Goal: Communication & Community: Ask a question

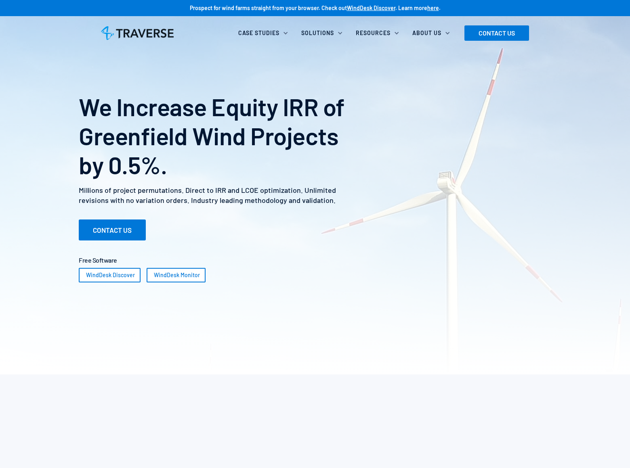
scroll to position [1648, 0]
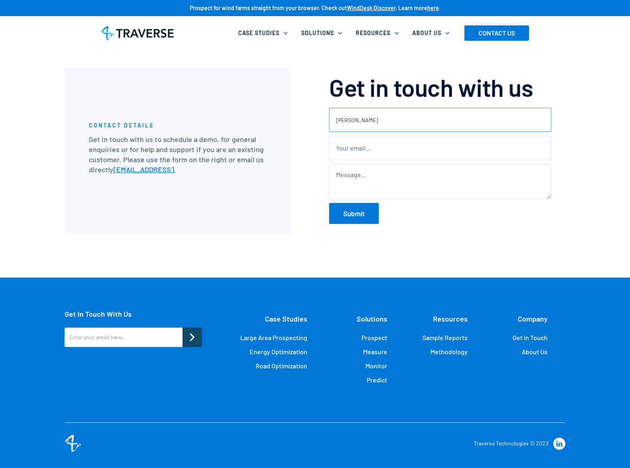
type input "[PERSON_NAME]"
type input "[PERSON_NAME][EMAIL_ADDRESS][DOMAIN_NAME]"
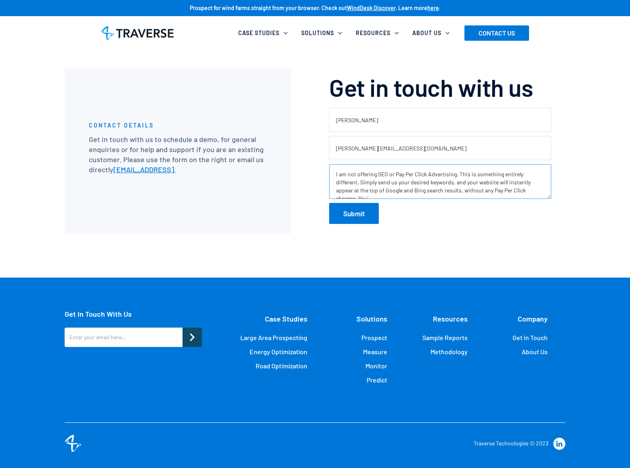
scroll to position [3, 0]
type textarea "I am not offering SEO or Pay Per Click Advertising. This is something entirely …"
click at [354, 213] on input "Submit" at bounding box center [354, 213] width 50 height 21
type input "Please wait..."
